Goal: Find specific page/section: Find specific page/section

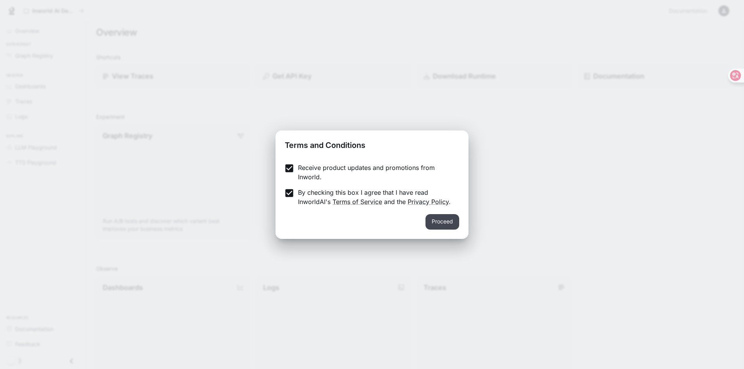
click at [443, 220] on button "Proceed" at bounding box center [442, 221] width 34 height 15
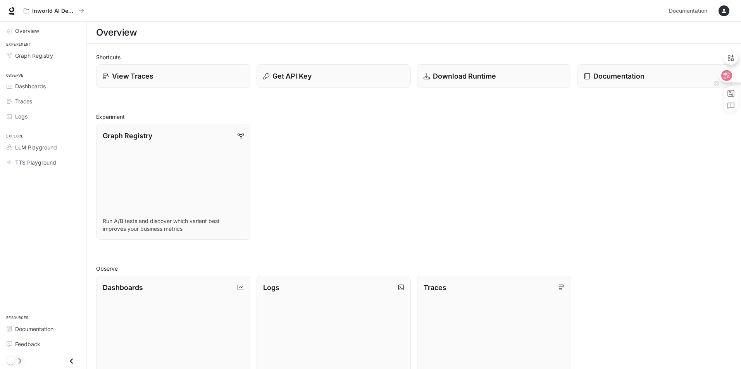
click at [730, 77] on icon at bounding box center [726, 75] width 11 height 11
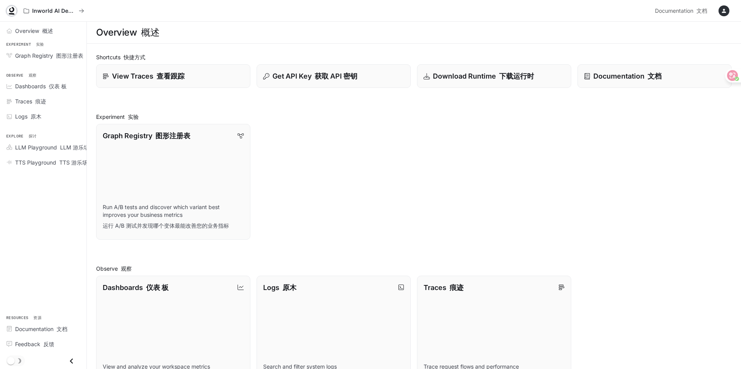
click at [10, 14] on icon at bounding box center [12, 14] width 6 height 2
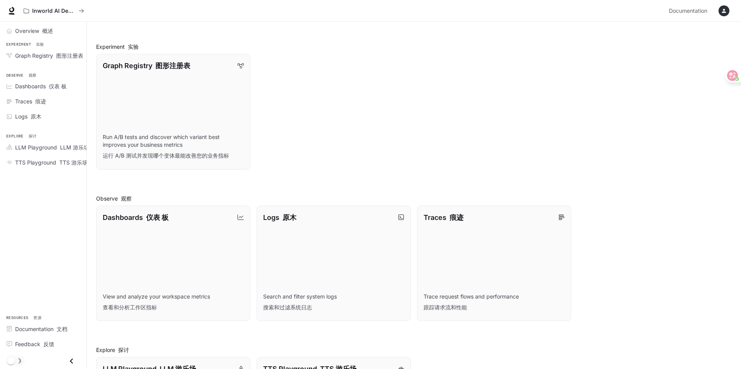
scroll to position [183, 0]
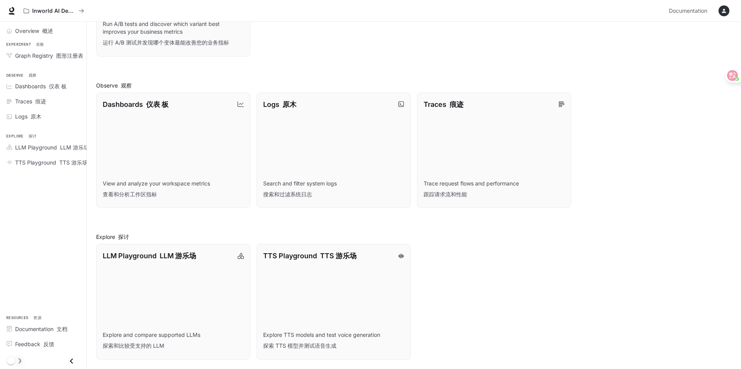
click at [72, 361] on icon "Close drawer" at bounding box center [71, 361] width 10 height 10
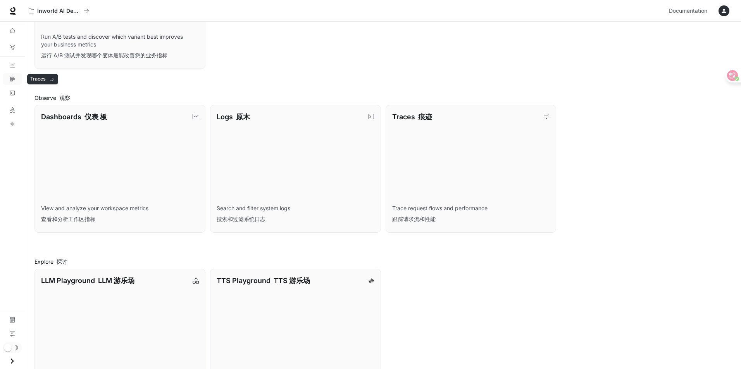
click at [15, 83] on link "Traces 痕迹" at bounding box center [12, 79] width 19 height 12
